Goal: Transaction & Acquisition: Purchase product/service

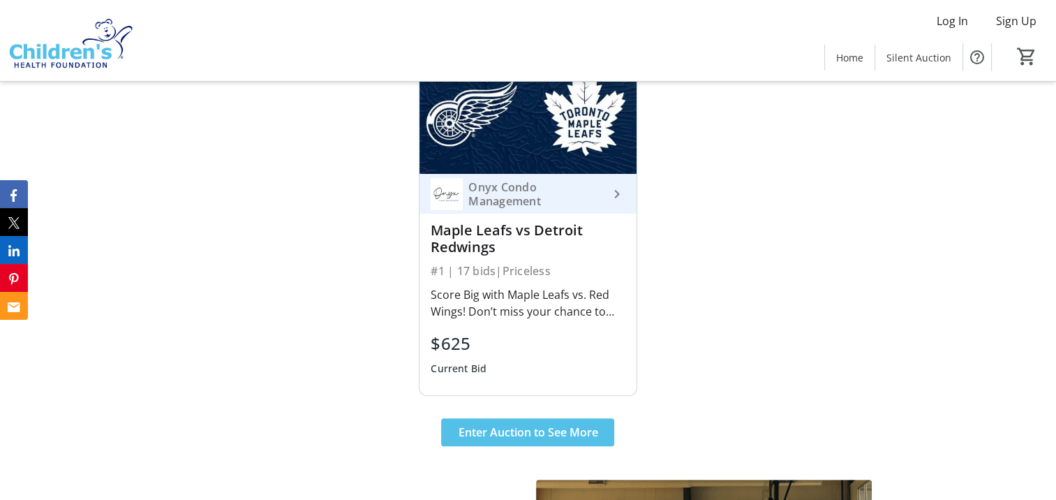
scroll to position [559, 0]
click at [480, 428] on span "Enter Auction to See More" at bounding box center [528, 432] width 140 height 17
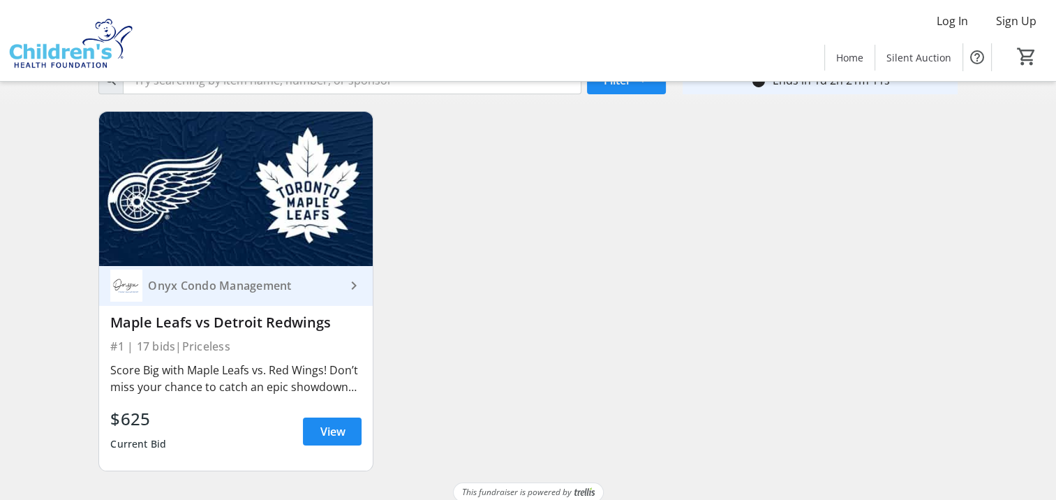
scroll to position [112, 0]
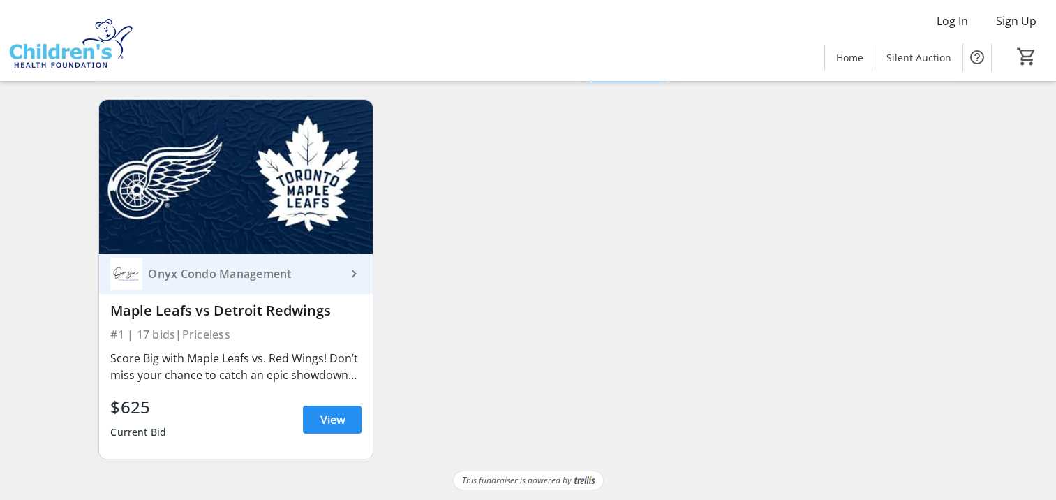
click at [332, 419] on span "View" at bounding box center [332, 419] width 25 height 17
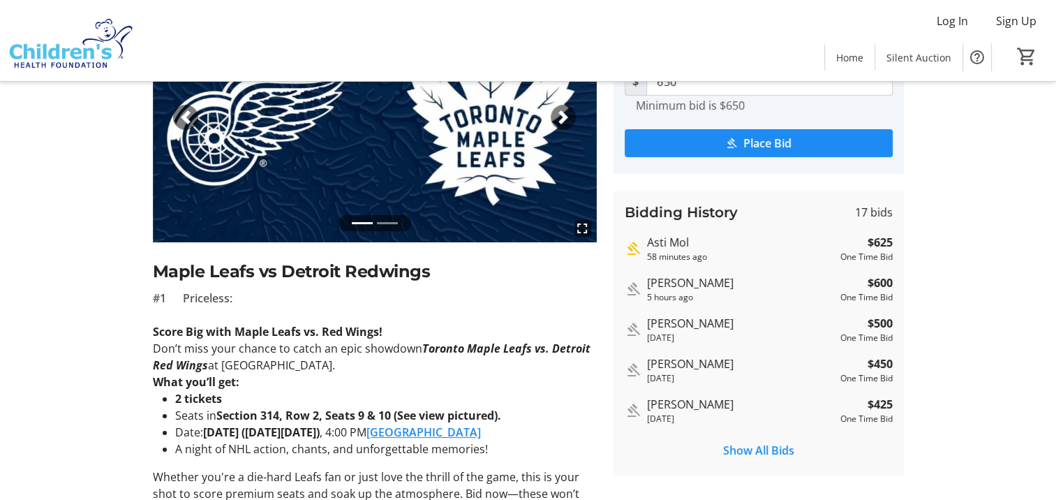
scroll to position [279, 0]
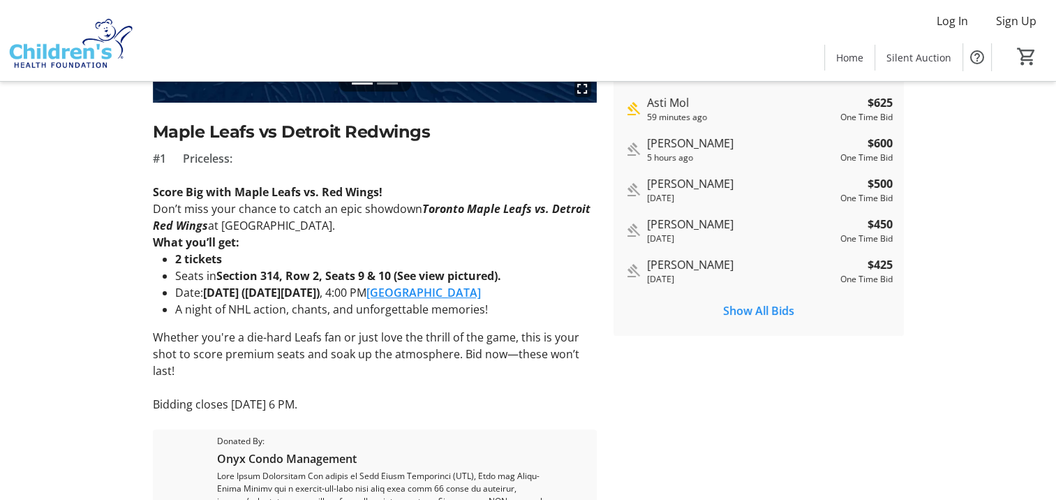
drag, startPoint x: 161, startPoint y: 274, endPoint x: 176, endPoint y: 273, distance: 15.4
click at [176, 273] on ul "2 tickets Seats in Section 314, Row 2, Seats 9 & 10 (See view pictured). Date: …" at bounding box center [375, 284] width 444 height 67
drag, startPoint x: 167, startPoint y: 274, endPoint x: 447, endPoint y: 279, distance: 280.0
click at [447, 279] on li "Seats in Section 314, Row 2, Seats 9 & 10 (See view pictured)." at bounding box center [386, 275] width 422 height 17
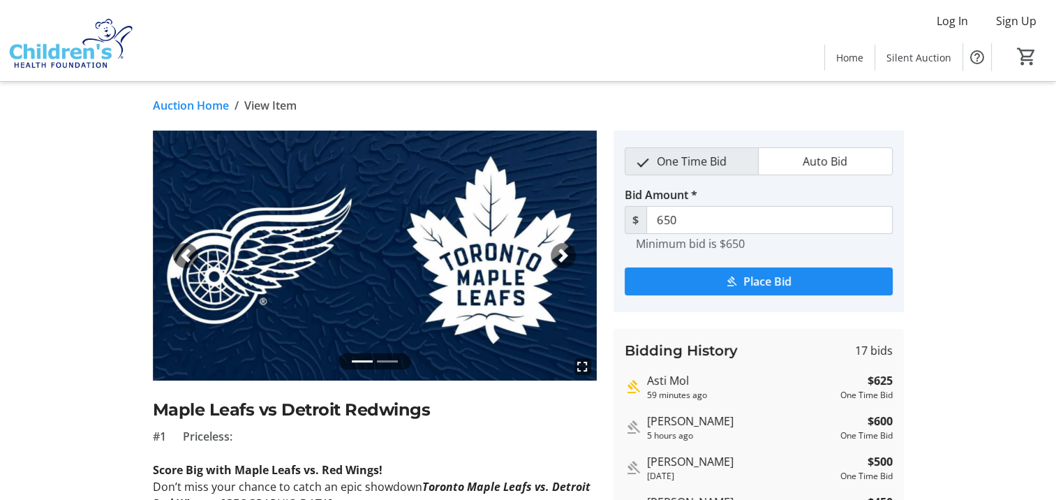
scroll to position [0, 0]
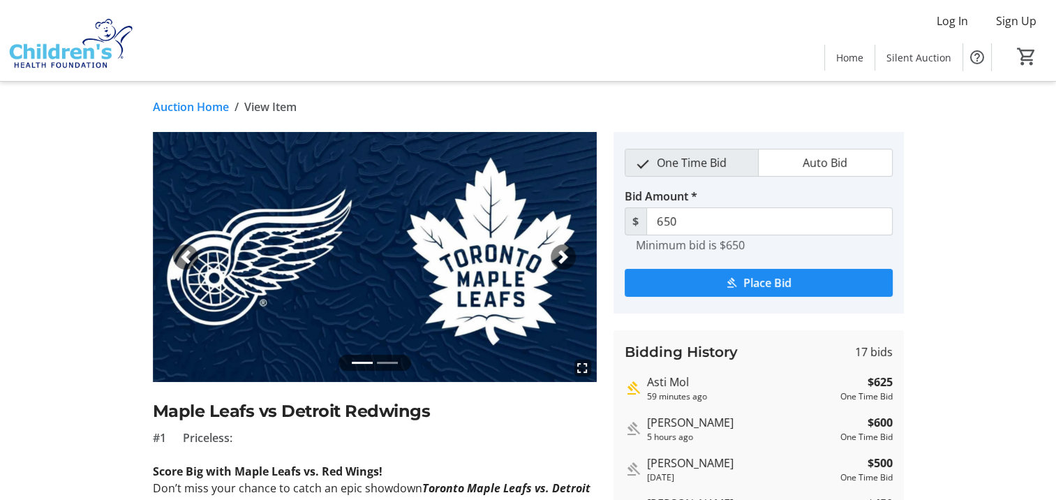
click at [562, 256] on span "button" at bounding box center [563, 257] width 14 height 14
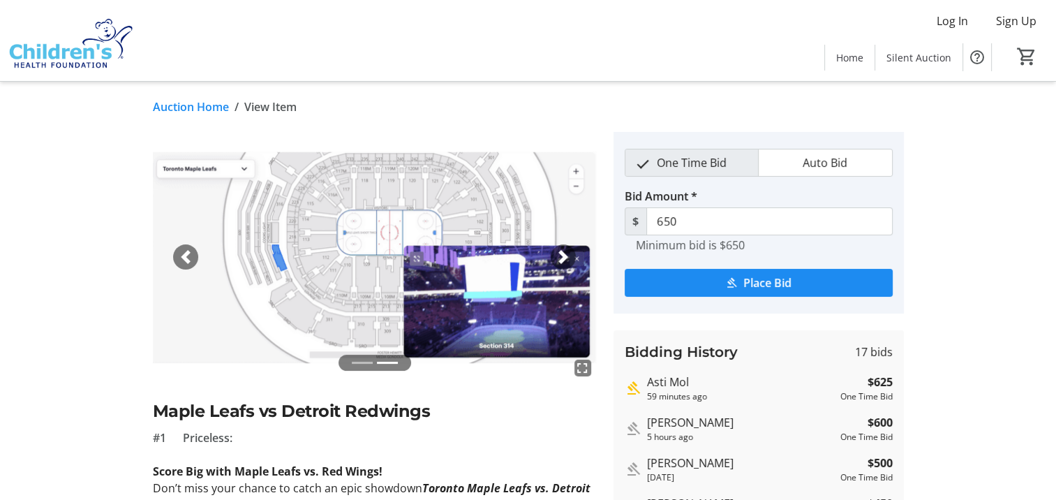
click at [562, 256] on span "button" at bounding box center [563, 257] width 14 height 14
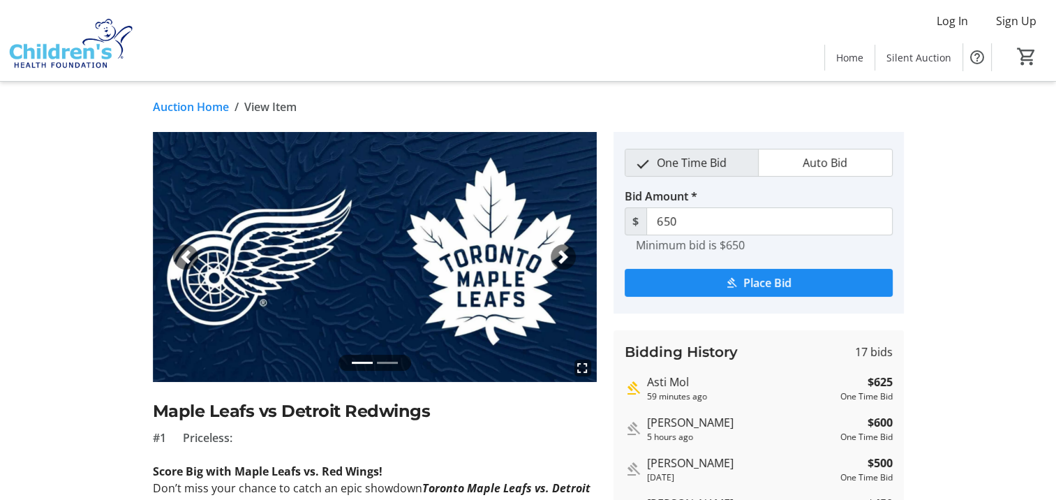
scroll to position [209, 0]
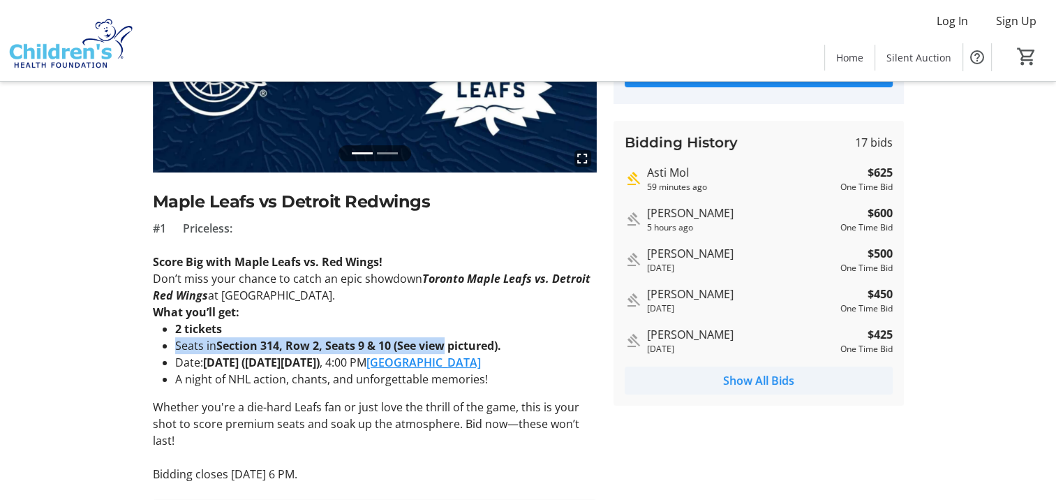
click at [771, 387] on span "Show All Bids" at bounding box center [758, 380] width 71 height 17
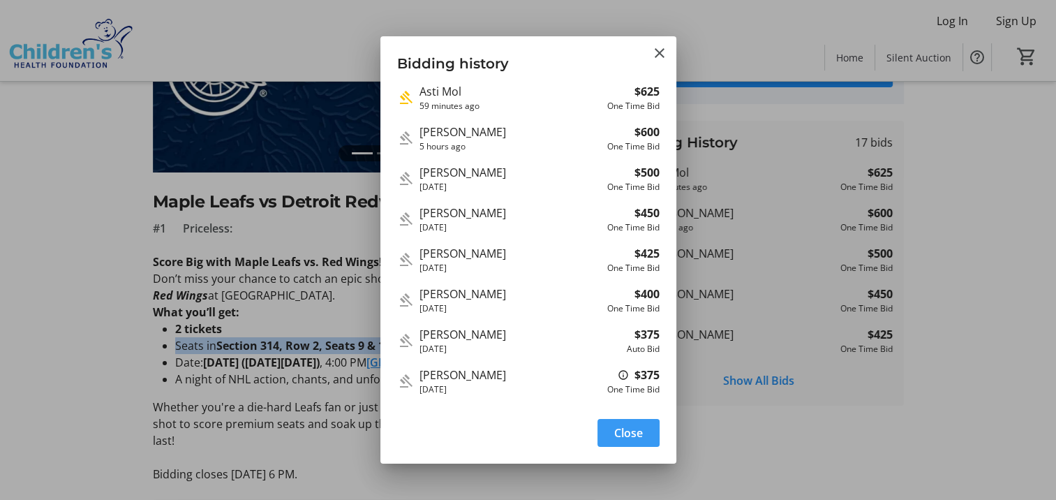
scroll to position [0, 0]
click at [660, 50] on mat-icon "Close" at bounding box center [659, 53] width 17 height 17
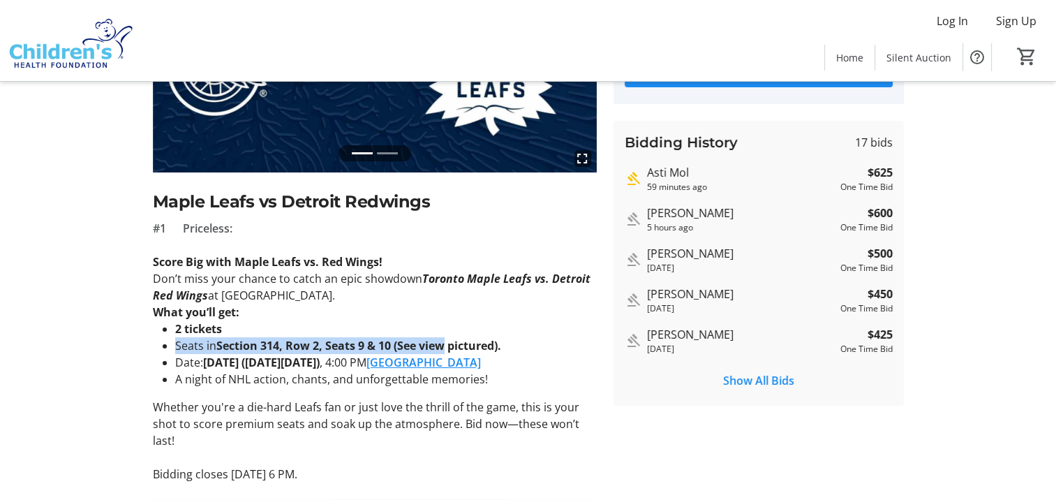
scroll to position [209, 0]
